Goal: Information Seeking & Learning: Learn about a topic

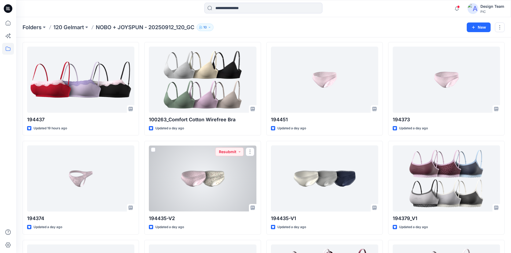
scroll to position [107, 0]
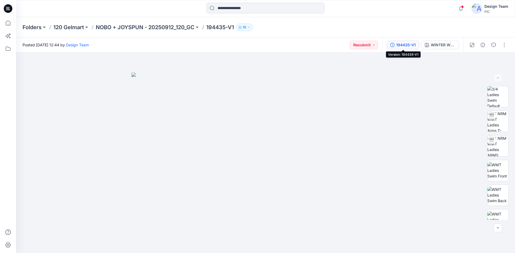
click at [408, 43] on div "194435-V1" at bounding box center [406, 45] width 20 height 6
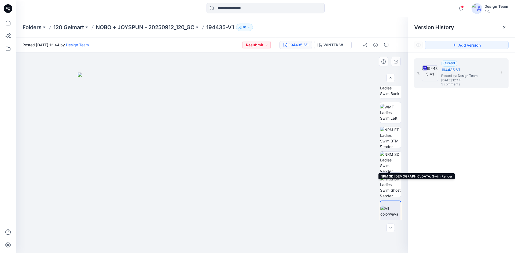
scroll to position [109, 0]
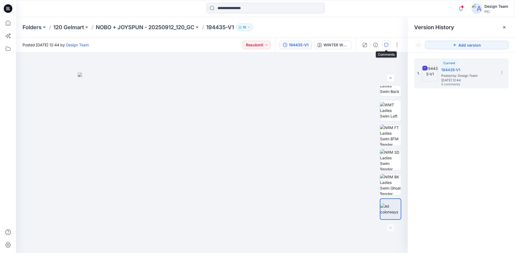
click at [386, 43] on icon "button" at bounding box center [386, 45] width 4 height 4
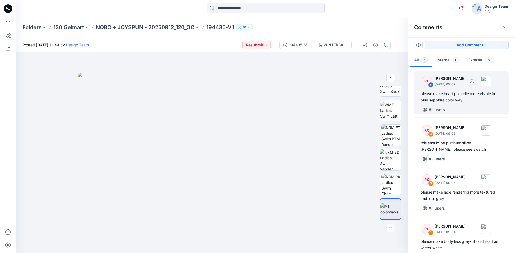
click at [464, 95] on div "please make heart pointelle more visible in blue sapphire color way" at bounding box center [460, 97] width 81 height 13
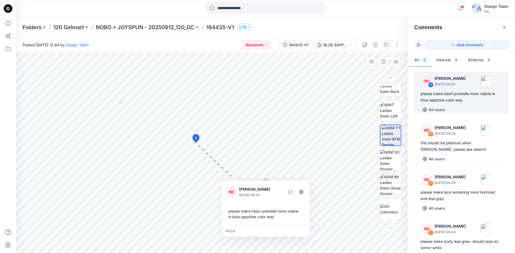
drag, startPoint x: 190, startPoint y: 131, endPoint x: 270, endPoint y: 181, distance: 93.4
click at [268, 180] on icon at bounding box center [265, 179] width 4 height 1
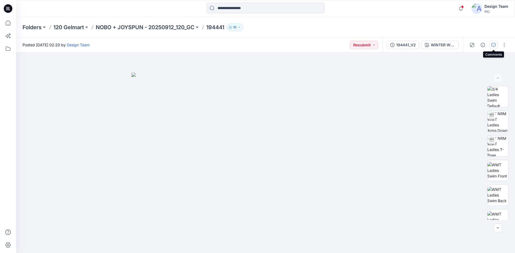
click at [492, 46] on icon "button" at bounding box center [493, 45] width 4 height 4
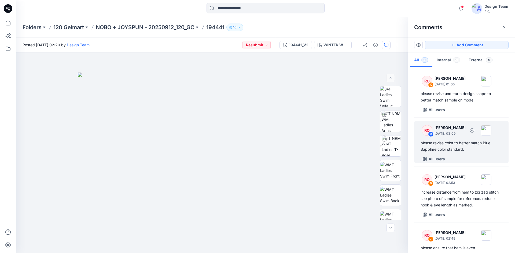
click at [444, 140] on div "please revise color to better match Blue Sapphire color standard." at bounding box center [460, 146] width 81 height 13
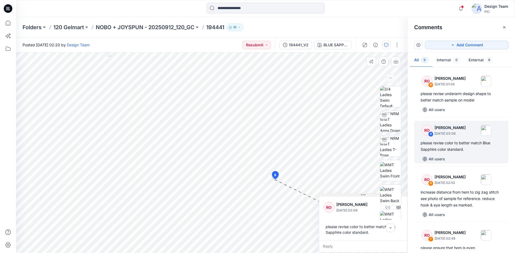
drag, startPoint x: 303, startPoint y: 184, endPoint x: 355, endPoint y: 195, distance: 53.1
click at [355, 195] on button at bounding box center [363, 195] width 88 height 3
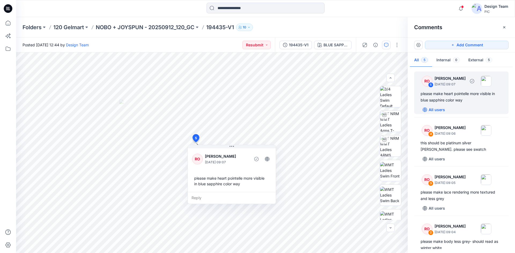
scroll to position [2, 0]
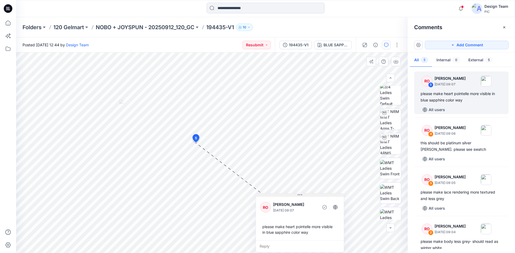
drag, startPoint x: 199, startPoint y: 132, endPoint x: 309, endPoint y: 195, distance: 127.3
click at [310, 196] on button at bounding box center [300, 195] width 88 height 3
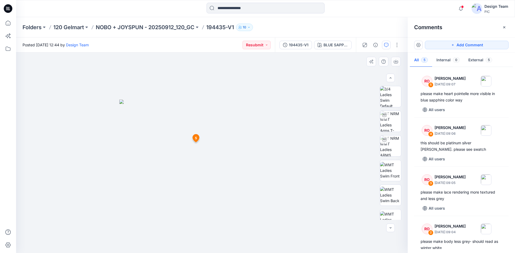
scroll to position [2, 0]
click at [209, 47] on div "Posted Thursday, October 02, 2025 12:44 by Design Team Resubmit" at bounding box center [145, 45] width 259 height 15
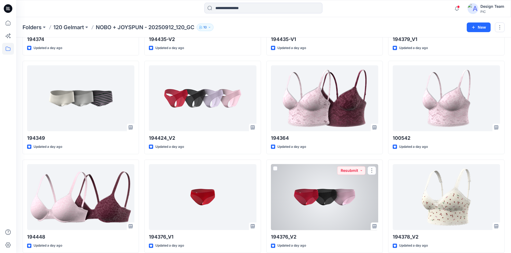
scroll to position [295, 0]
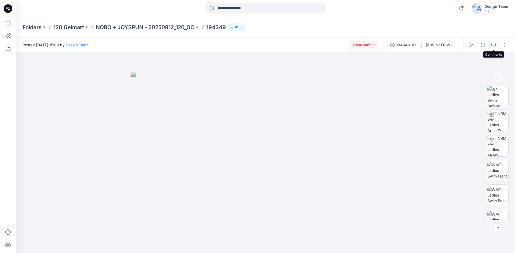
click at [490, 46] on button "button" at bounding box center [493, 45] width 9 height 9
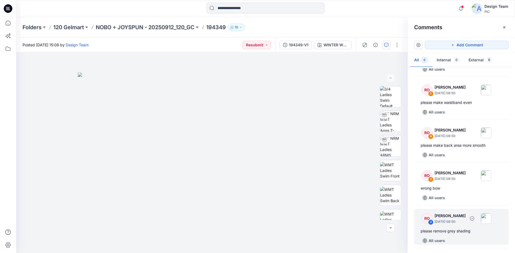
scroll to position [89, 0]
